Goal: Information Seeking & Learning: Understand process/instructions

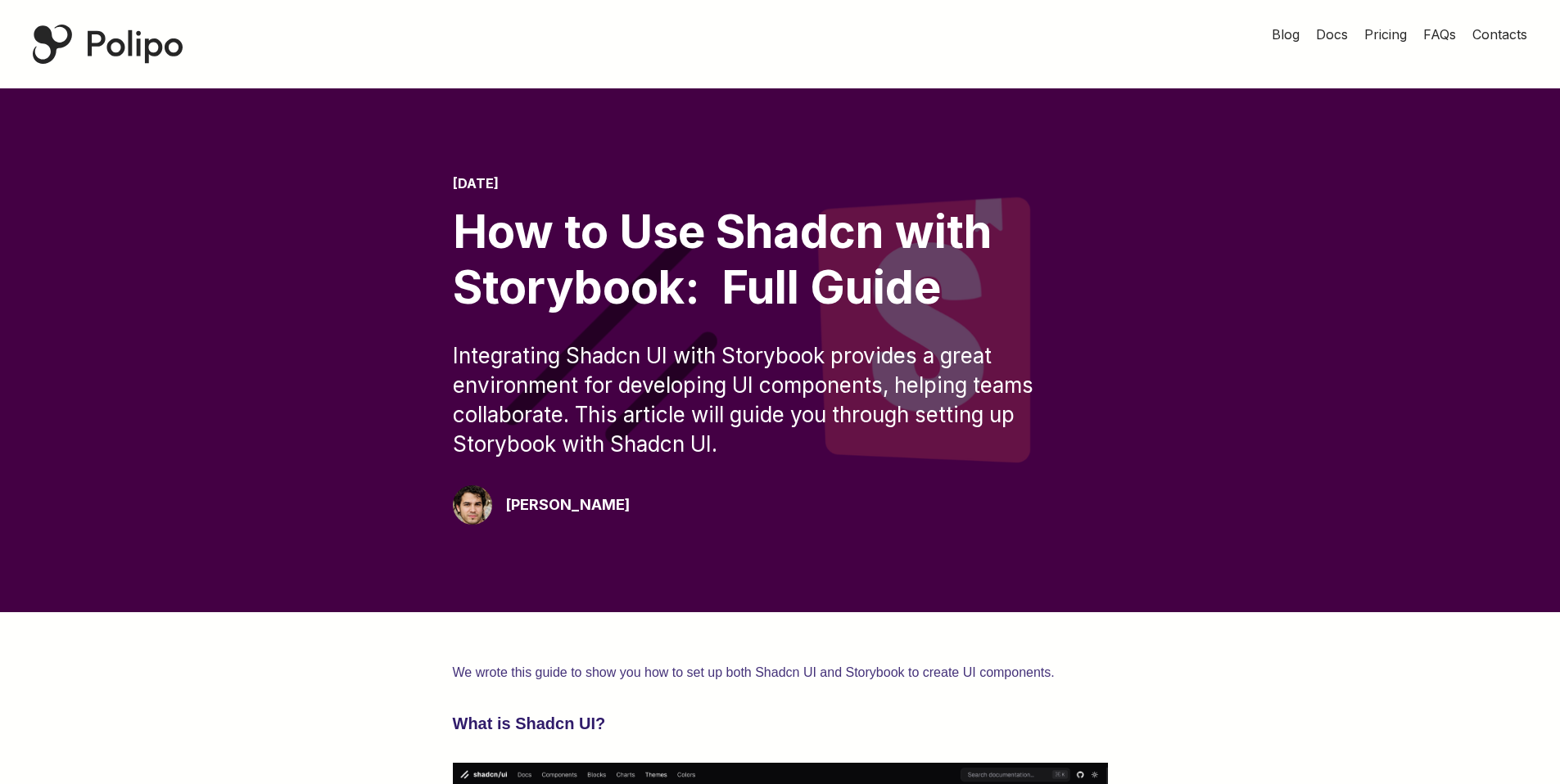
click at [419, 27] on div at bounding box center [727, 44] width 1024 height 88
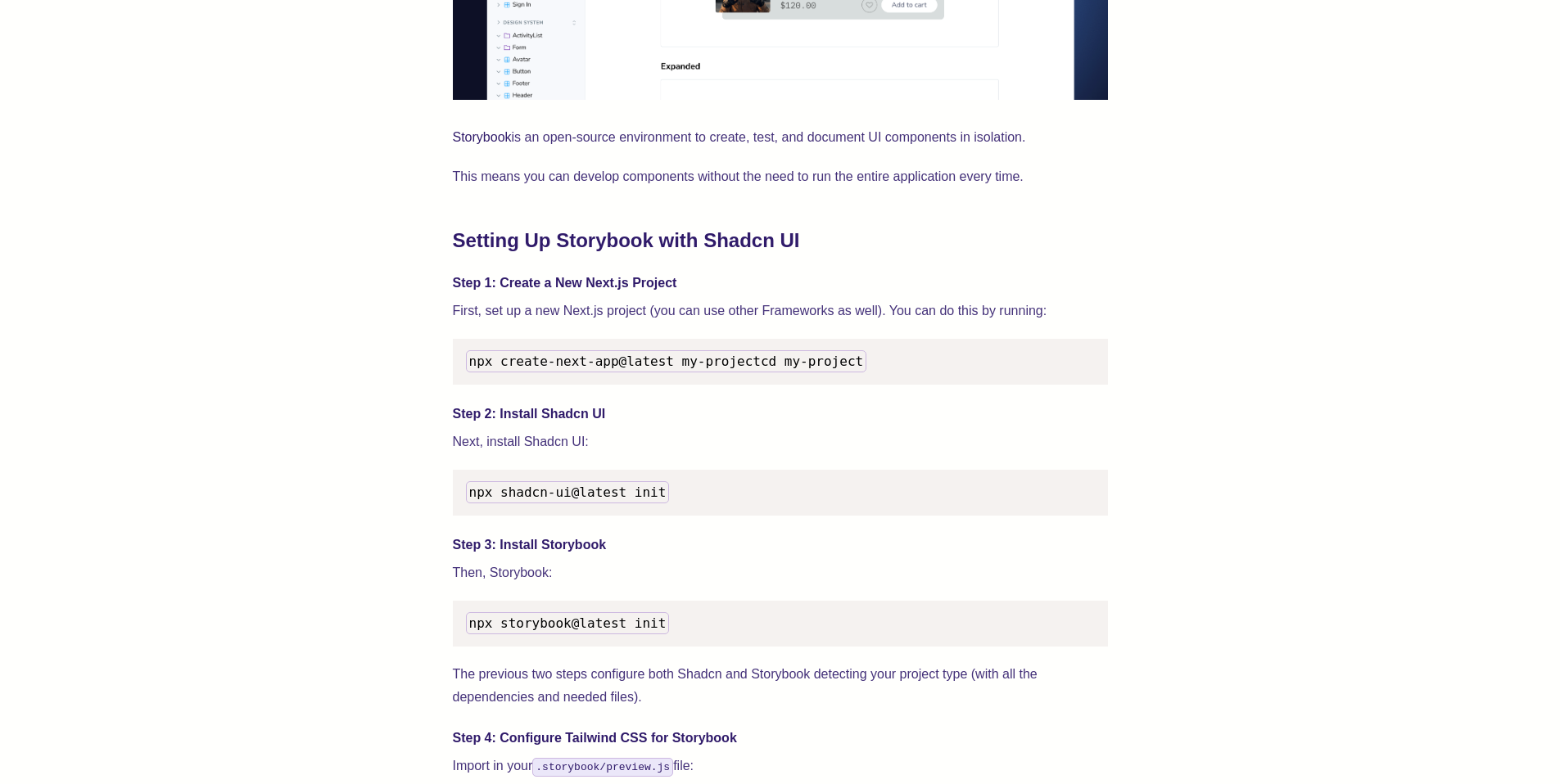
scroll to position [1423, 0]
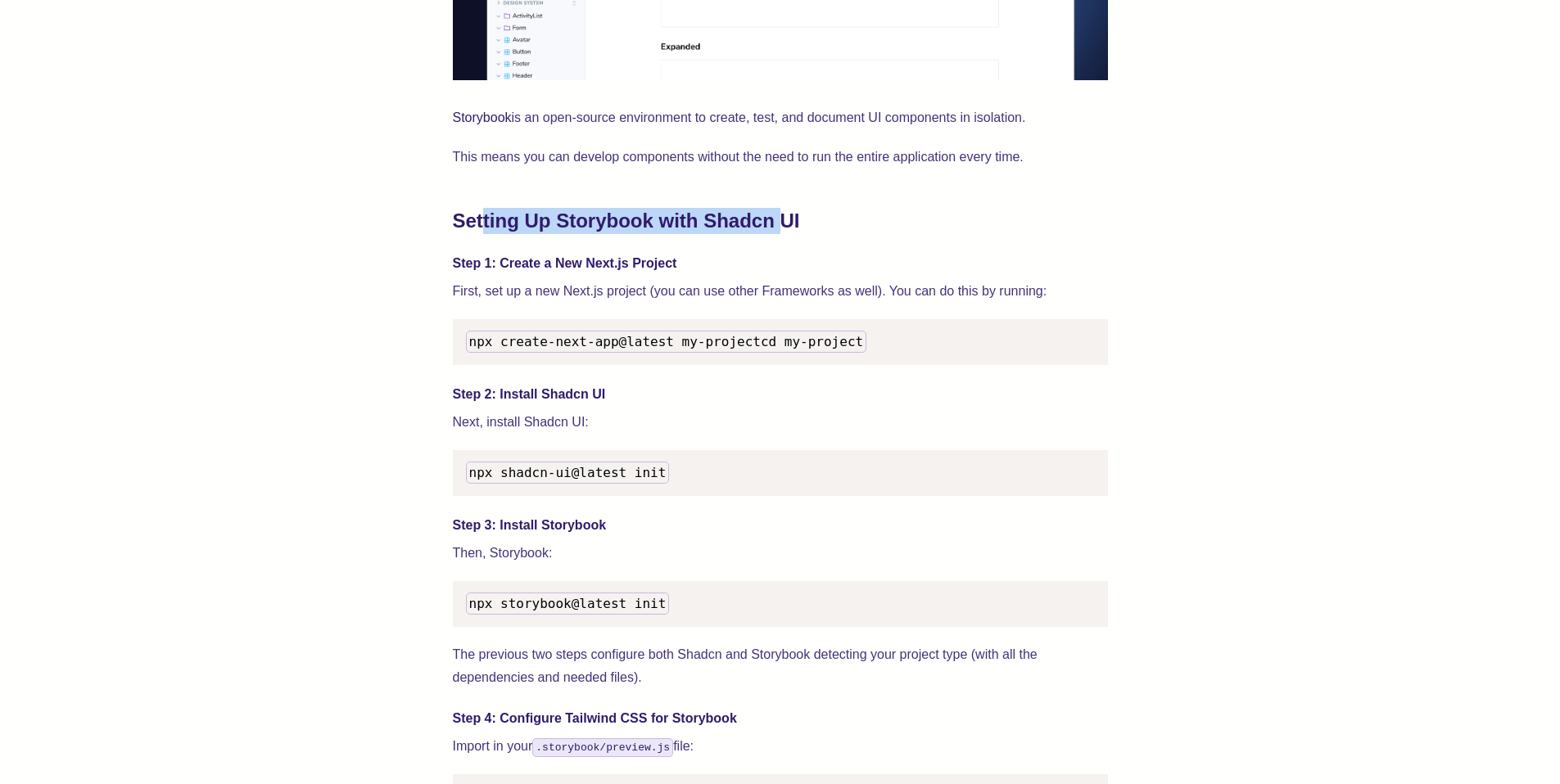
drag, startPoint x: 477, startPoint y: 222, endPoint x: 747, endPoint y: 223, distance: 270.0
click at [747, 223] on h2 "Setting Up Storybook with Shadcn UI" at bounding box center [780, 221] width 655 height 27
click at [827, 223] on h2 "Setting Up Storybook with Shadcn UI" at bounding box center [780, 221] width 655 height 27
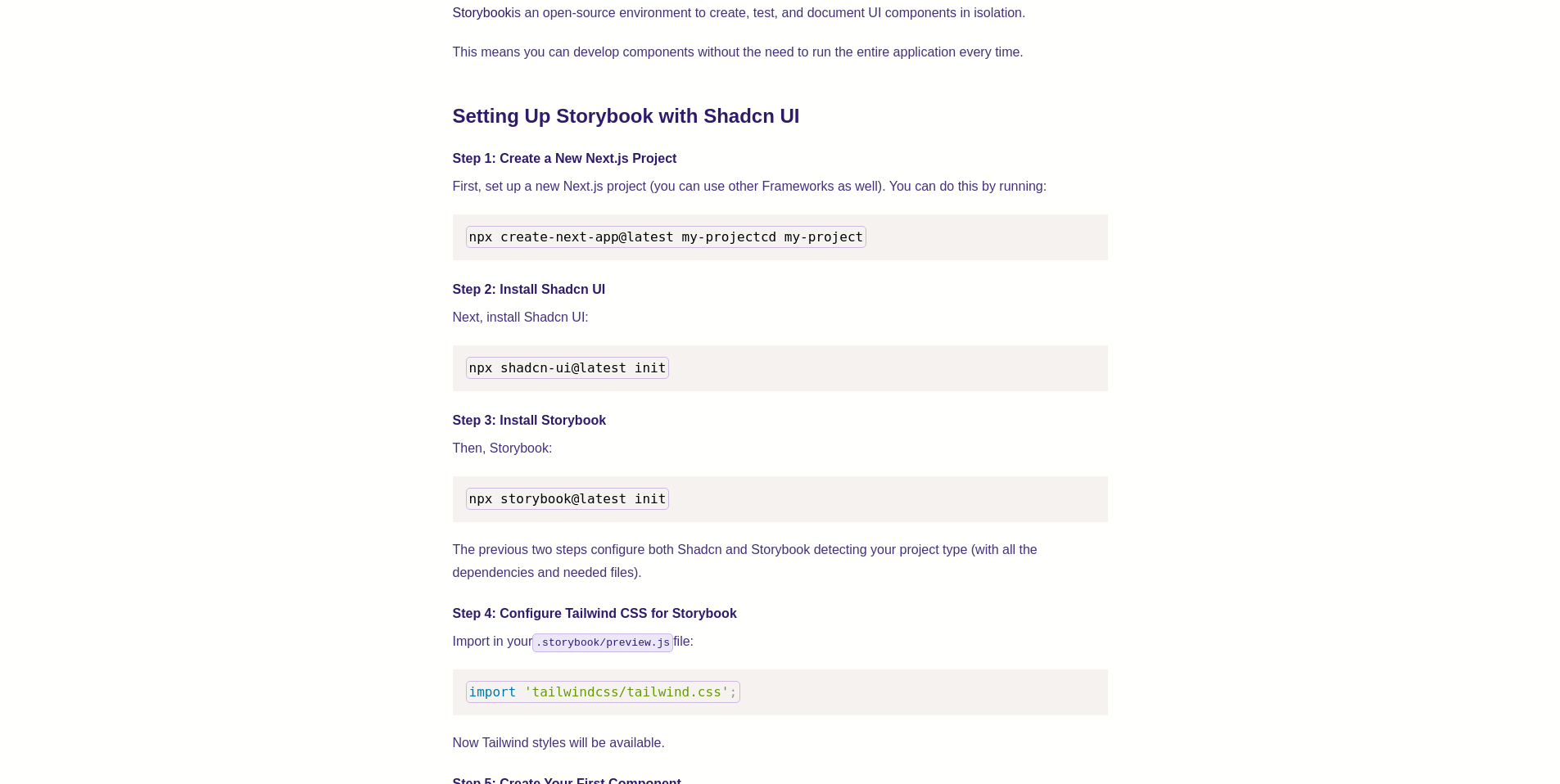
scroll to position [1545, 0]
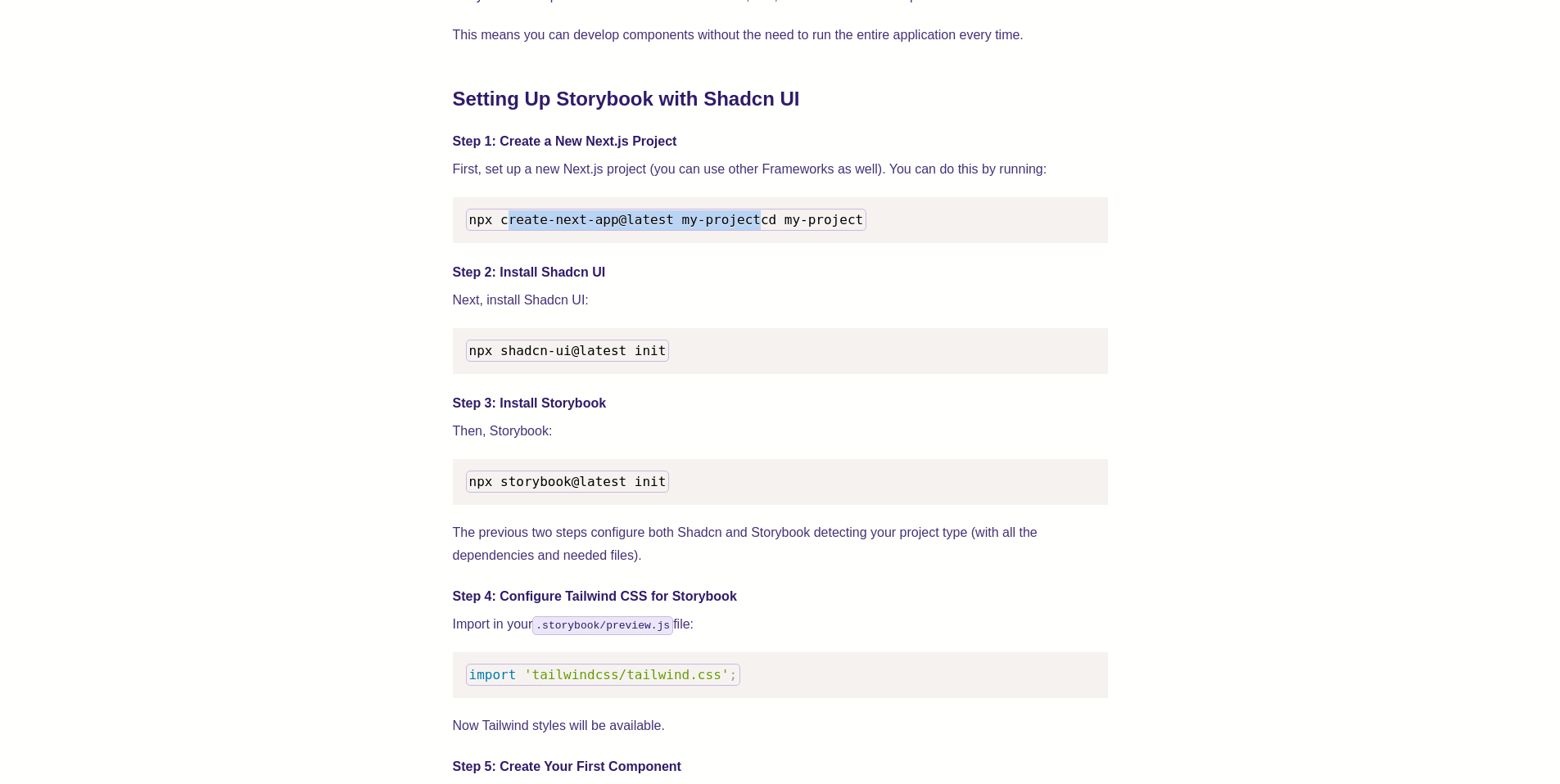
drag, startPoint x: 506, startPoint y: 219, endPoint x: 767, endPoint y: 224, distance: 261.0
click at [766, 224] on pre "npx create-next-app@latest my-project cd my-project" at bounding box center [780, 220] width 655 height 46
click at [813, 227] on pre "npx create-next-app@latest my-project cd my-project" at bounding box center [780, 220] width 655 height 46
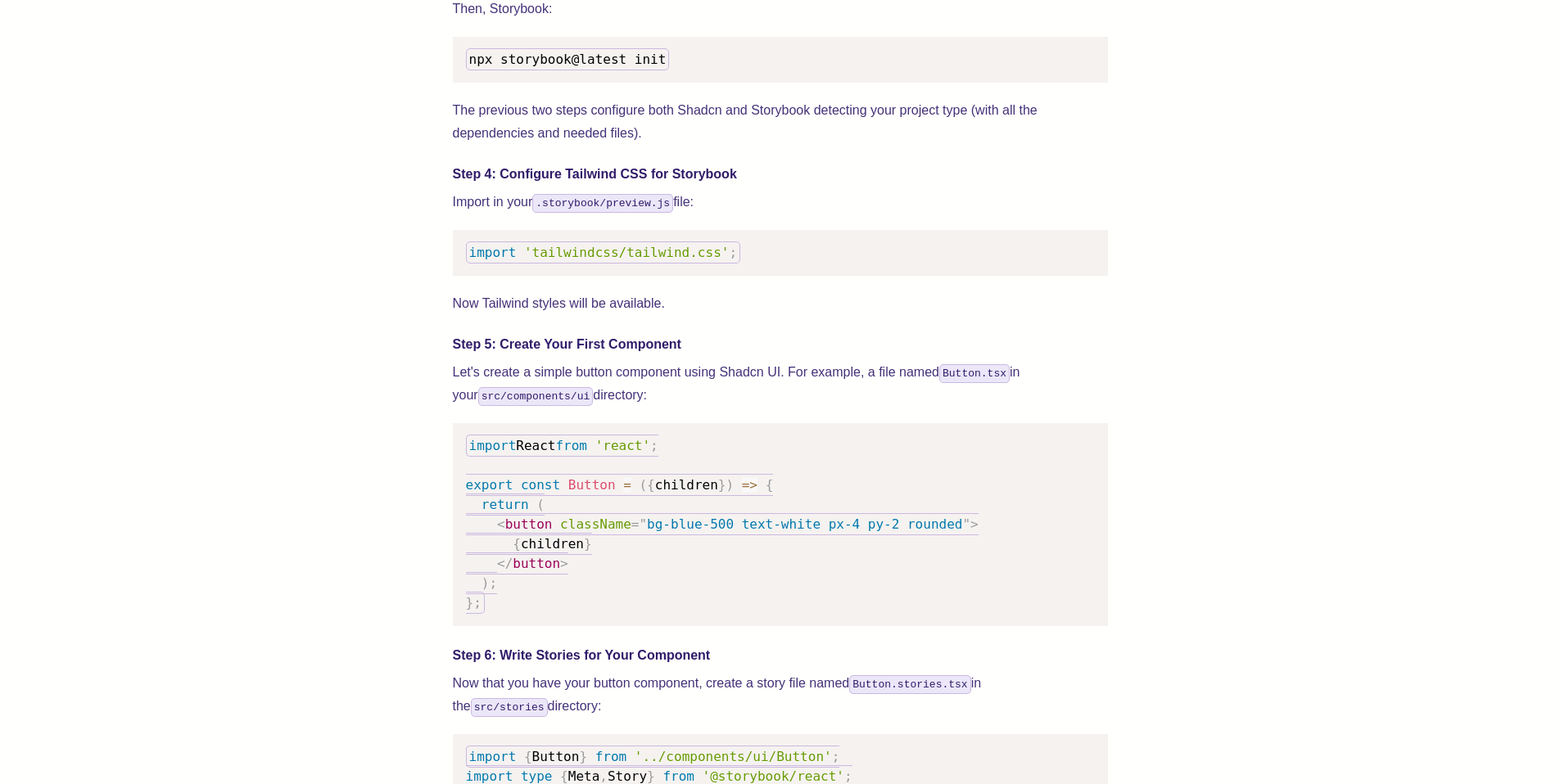
scroll to position [1972, 0]
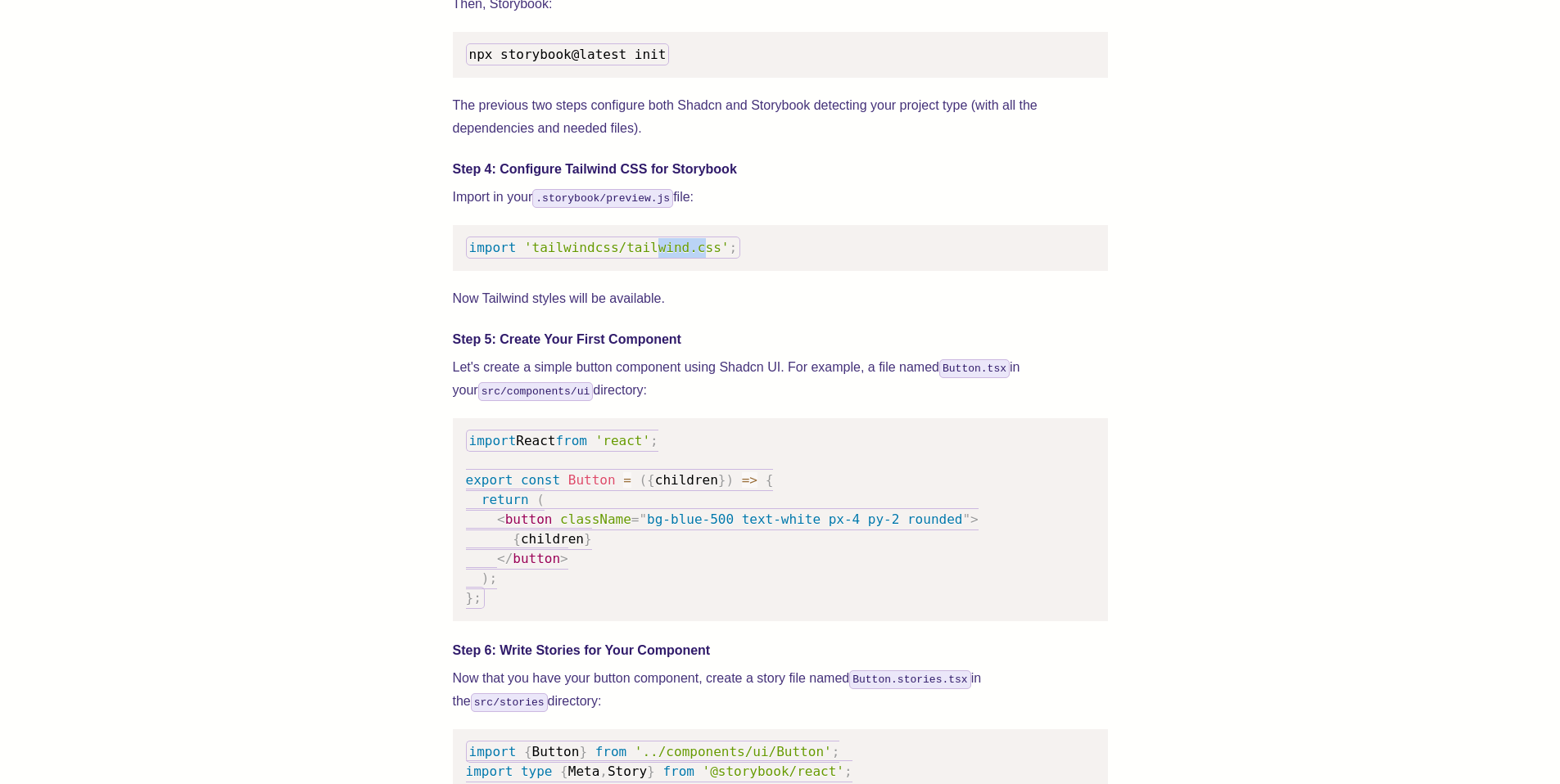
drag, startPoint x: 659, startPoint y: 264, endPoint x: 705, endPoint y: 264, distance: 46.0
click at [705, 255] on span "'tailwindcss/tailwind.css'" at bounding box center [627, 248] width 205 height 15
drag, startPoint x: 784, startPoint y: 329, endPoint x: 783, endPoint y: 345, distance: 16.0
click at [784, 310] on p "Now Tailwind styles will be available." at bounding box center [780, 299] width 655 height 23
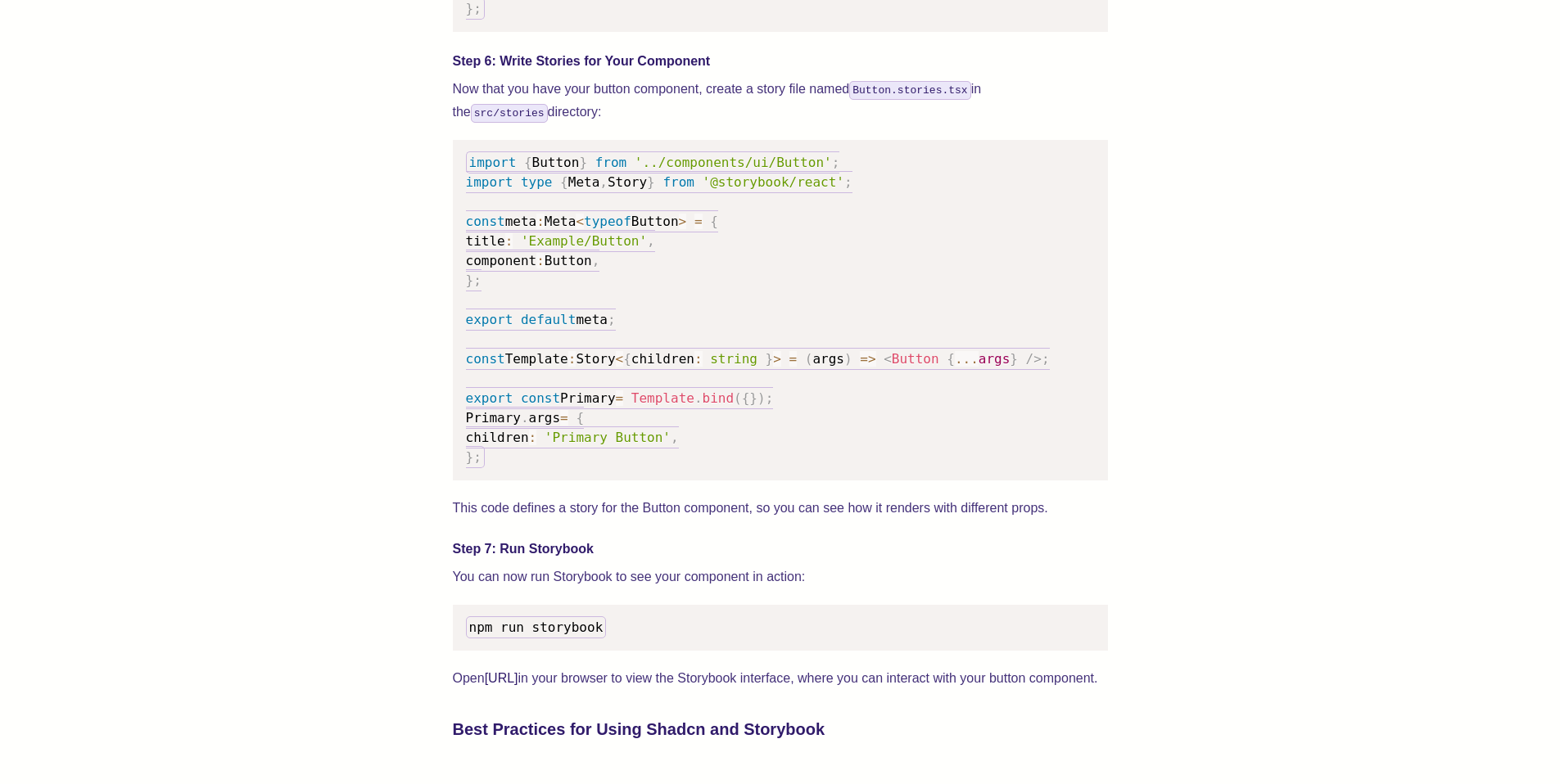
scroll to position [2565, 0]
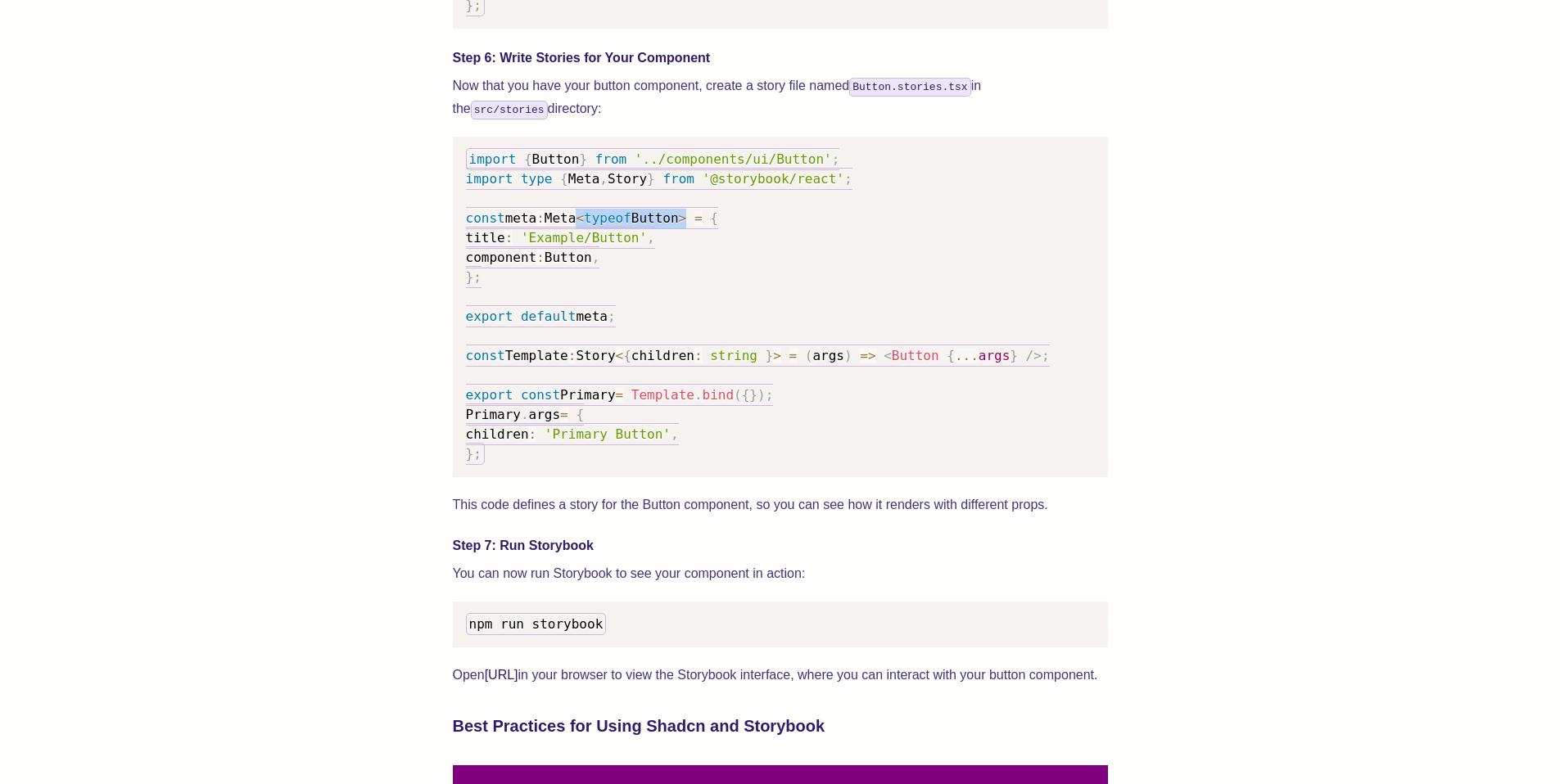
drag, startPoint x: 582, startPoint y: 235, endPoint x: 706, endPoint y: 234, distance: 124.0
click at [706, 234] on code "import { Button } from '../components/ui/Button' ; import type { Meta , Story }…" at bounding box center [758, 307] width 584 height 317
click at [786, 278] on pre "import { Button } from '../components/ui/Button' ; import type { Meta , Story }…" at bounding box center [780, 307] width 655 height 341
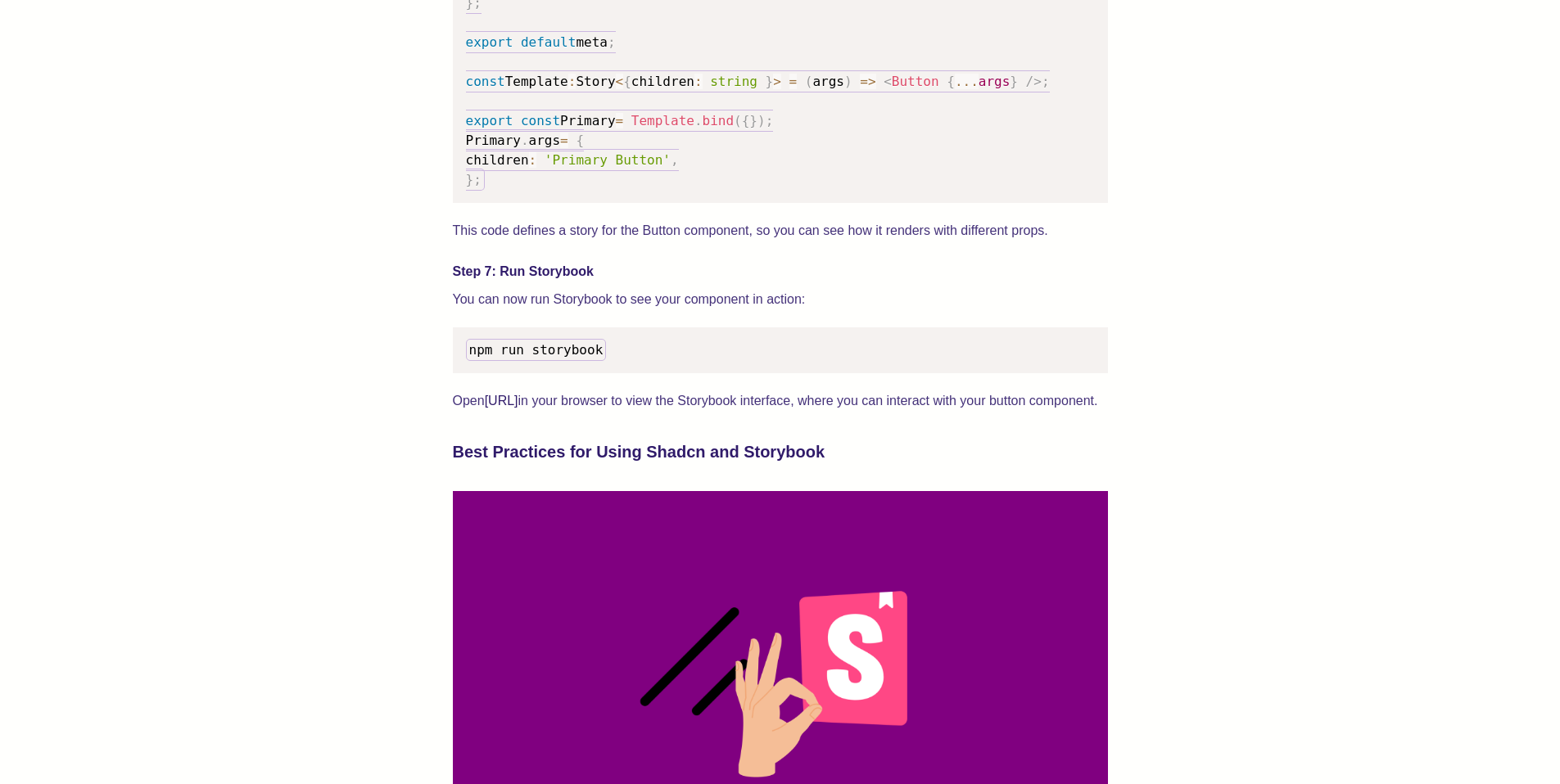
scroll to position [2934, 0]
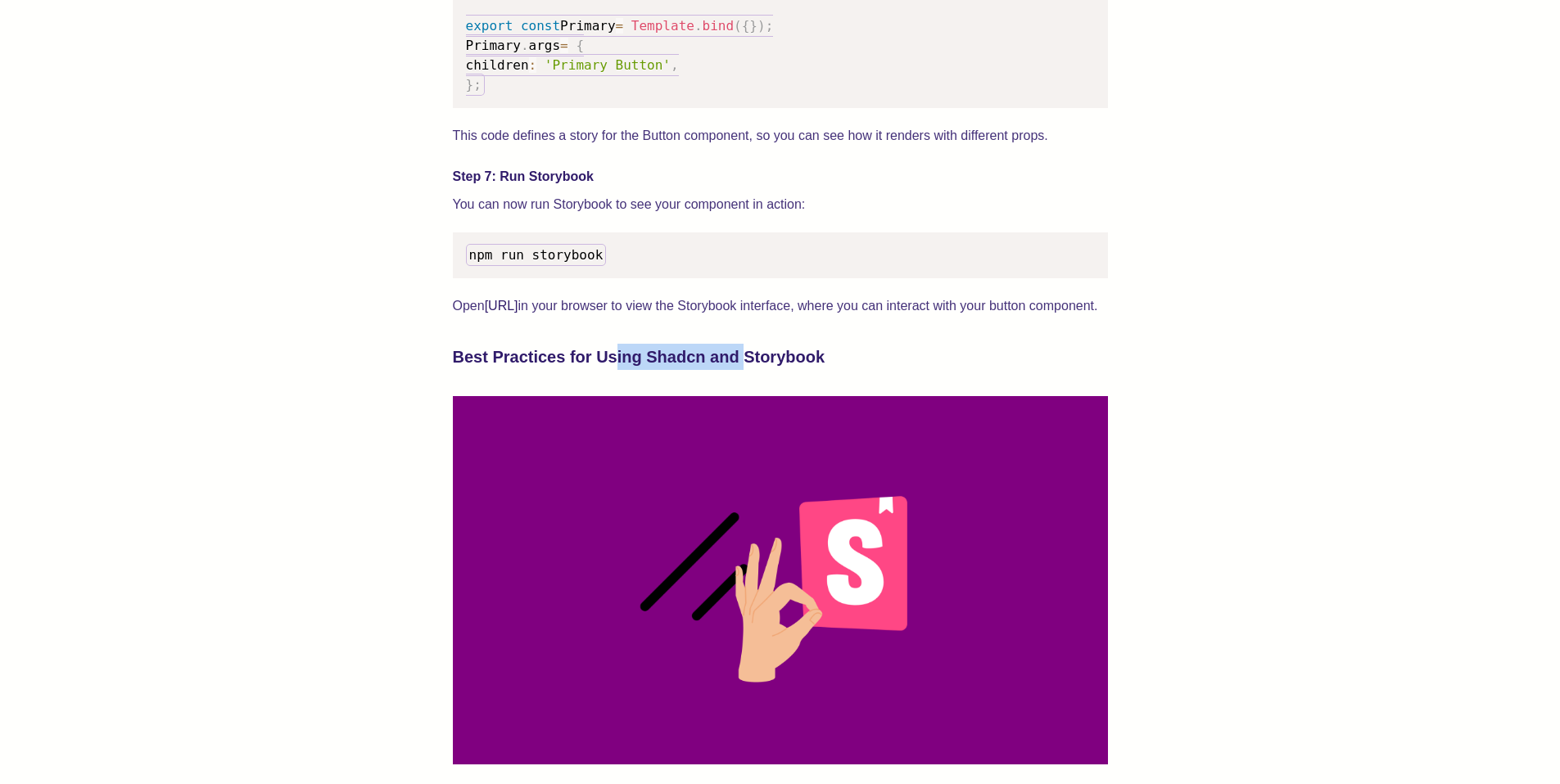
drag, startPoint x: 598, startPoint y: 395, endPoint x: 741, endPoint y: 396, distance: 143.0
click at [729, 370] on h3 "Best Practices for Using Shadcn and Storybook" at bounding box center [780, 357] width 655 height 27
click at [741, 370] on h3 "Best Practices for Using Shadcn and Storybook" at bounding box center [780, 357] width 655 height 27
drag, startPoint x: 756, startPoint y: 396, endPoint x: 494, endPoint y: 393, distance: 262.0
click at [494, 370] on h3 "Best Practices for Using Shadcn and Storybook" at bounding box center [780, 357] width 655 height 27
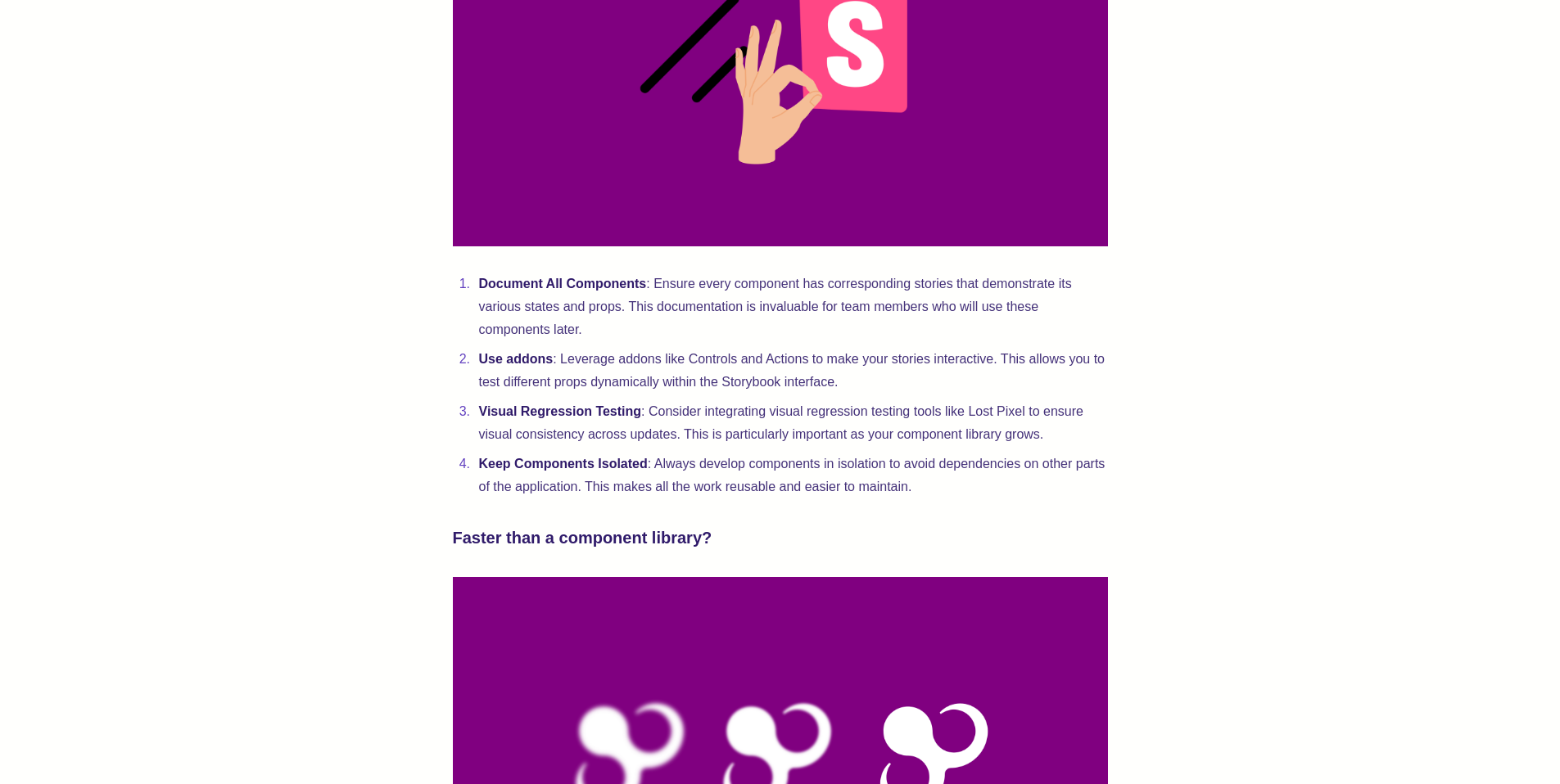
scroll to position [3453, 0]
drag, startPoint x: 487, startPoint y: 378, endPoint x: 605, endPoint y: 378, distance: 118.0
click at [601, 379] on li "Use addons : Leverage addons like Controls and Actions to make your stories int…" at bounding box center [791, 370] width 634 height 46
click at [609, 378] on li "Use addons : Leverage addons like Controls and Actions to make your stories int…" at bounding box center [791, 370] width 634 height 46
drag, startPoint x: 634, startPoint y: 378, endPoint x: 564, endPoint y: 377, distance: 70.0
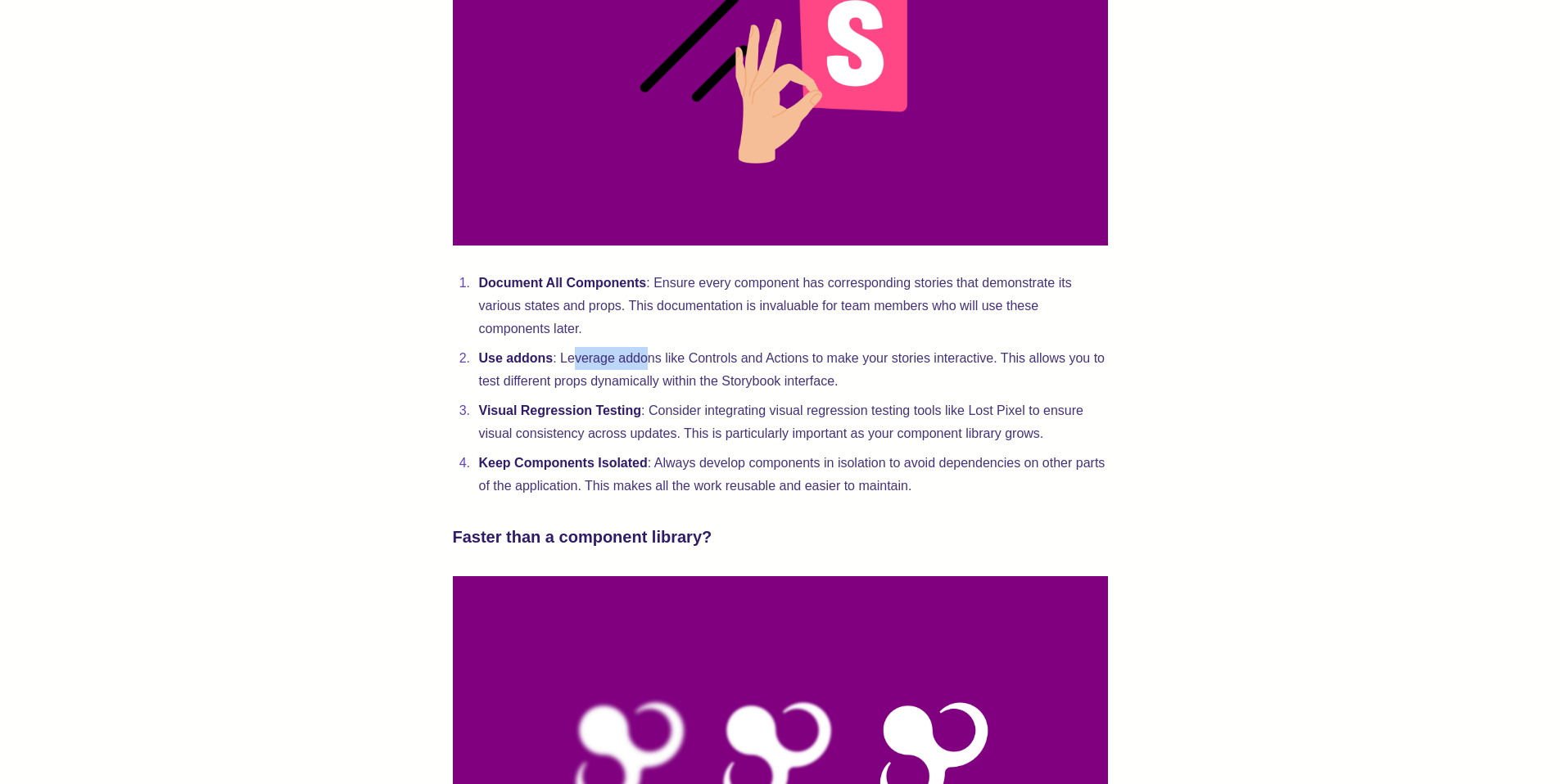
click at [564, 377] on li "Use addons : Leverage addons like Controls and Actions to make your stories int…" at bounding box center [791, 370] width 634 height 46
drag, startPoint x: 502, startPoint y: 425, endPoint x: 728, endPoint y: 420, distance: 226.1
click at [705, 425] on li "Visual Regression Testing : Consider integrating visual regression testing tool…" at bounding box center [791, 422] width 634 height 46
click at [728, 420] on li "Visual Regression Testing : Consider integrating visual regression testing tool…" at bounding box center [791, 422] width 634 height 46
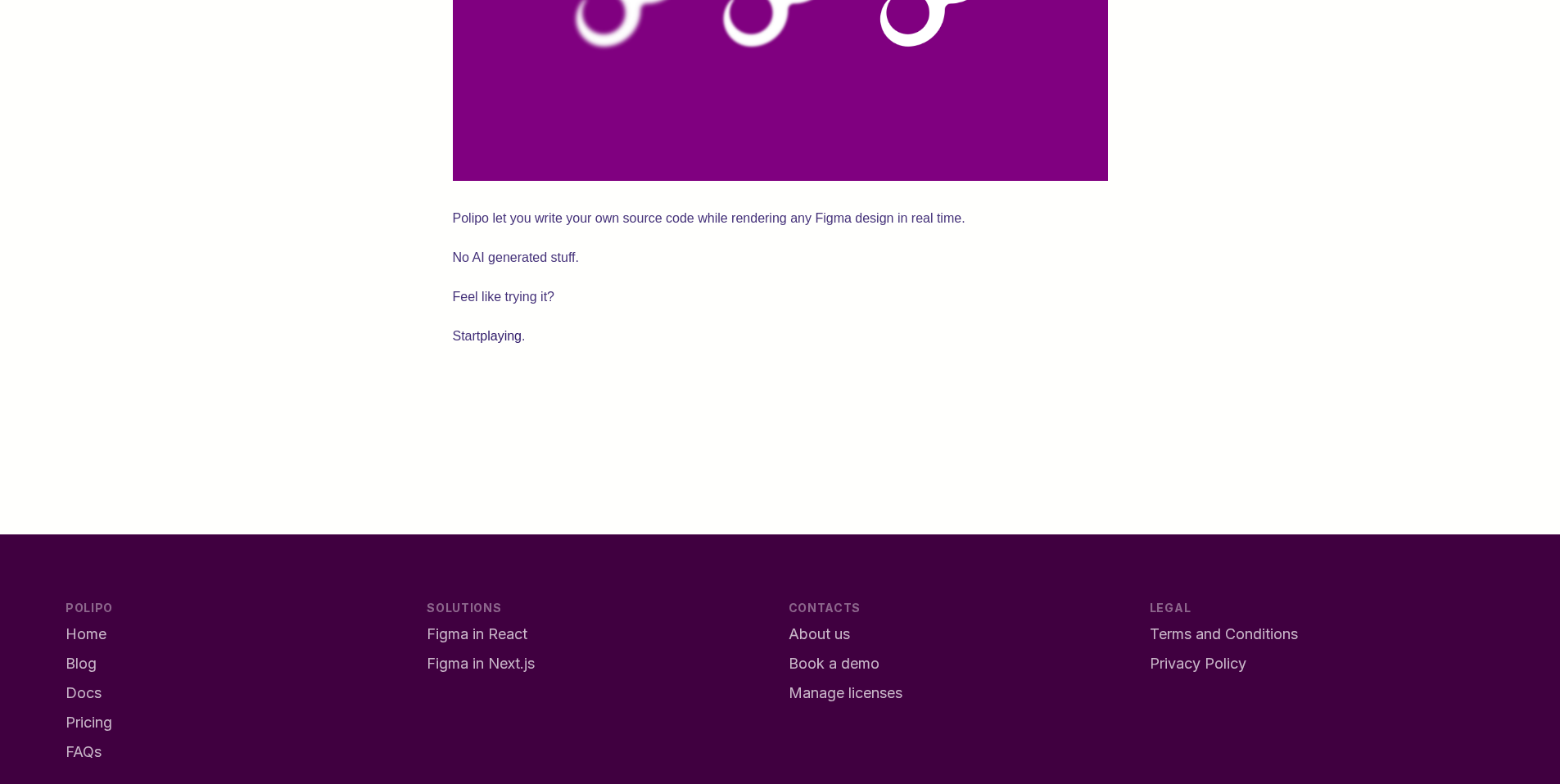
scroll to position [4356, 0]
